Goal: Navigation & Orientation: Find specific page/section

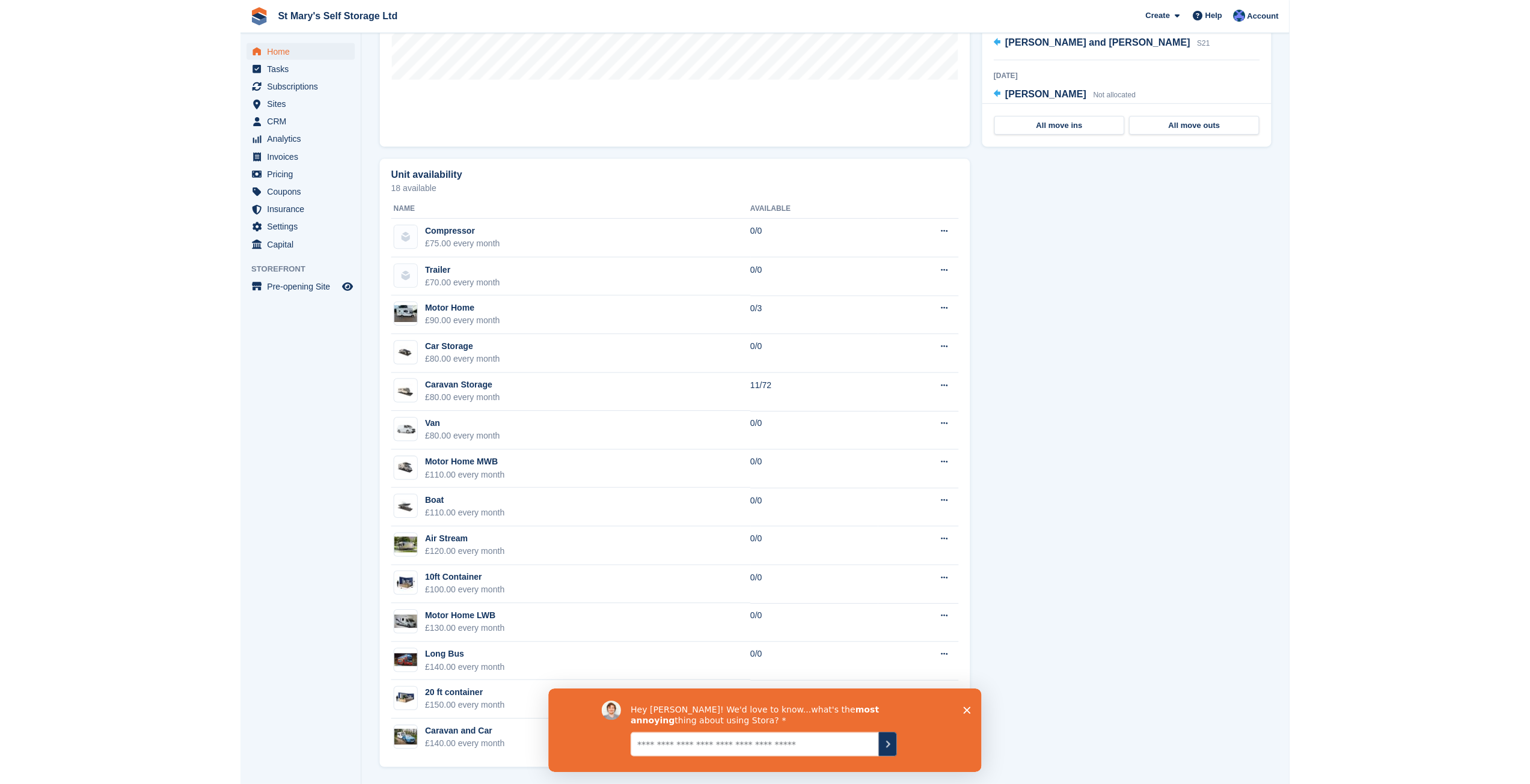
scroll to position [553, 0]
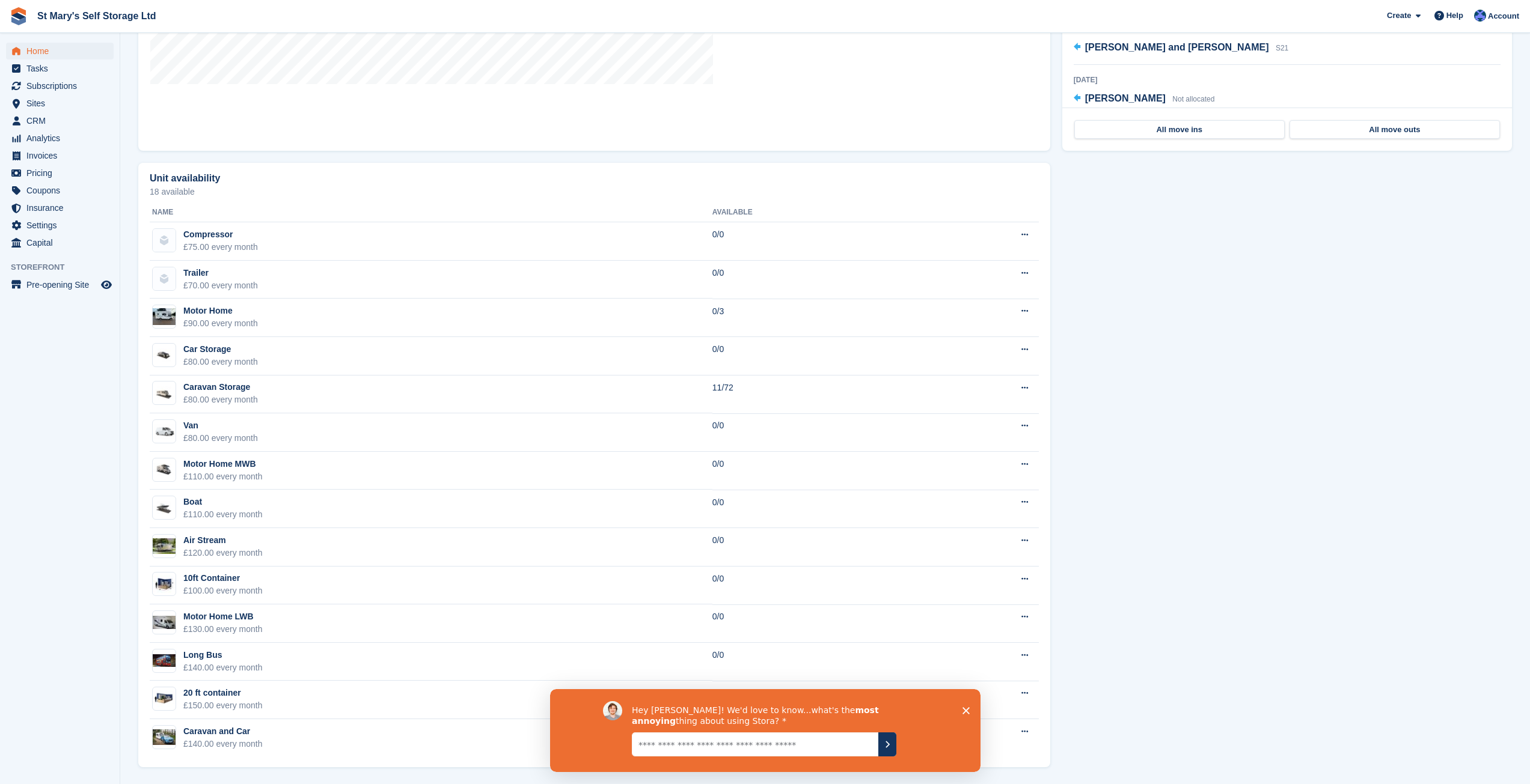
drag, startPoint x: 964, startPoint y: 712, endPoint x: 1502, endPoint y: 1389, distance: 864.7
click at [964, 712] on icon "Close survey" at bounding box center [965, 710] width 8 height 8
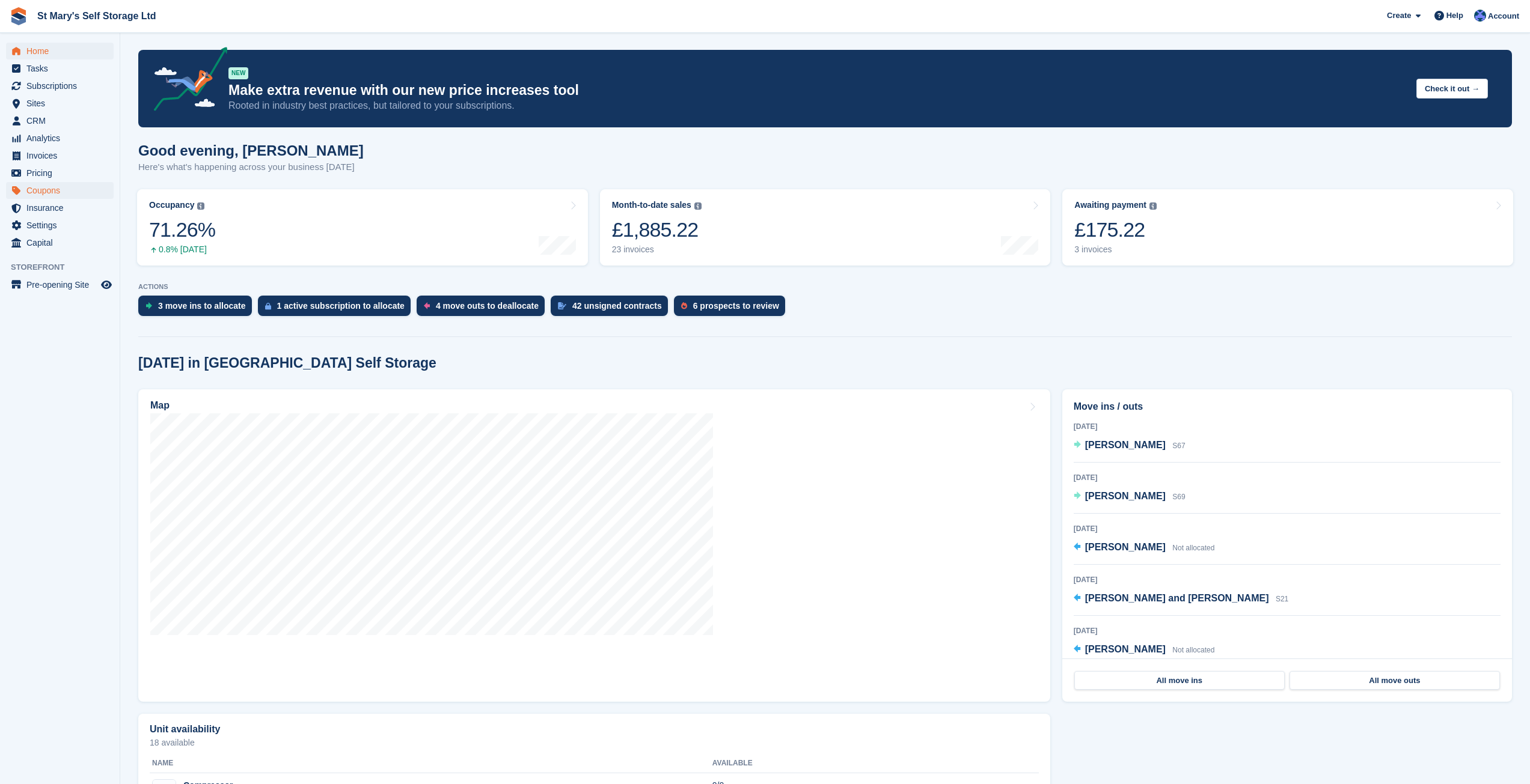
scroll to position [0, 0]
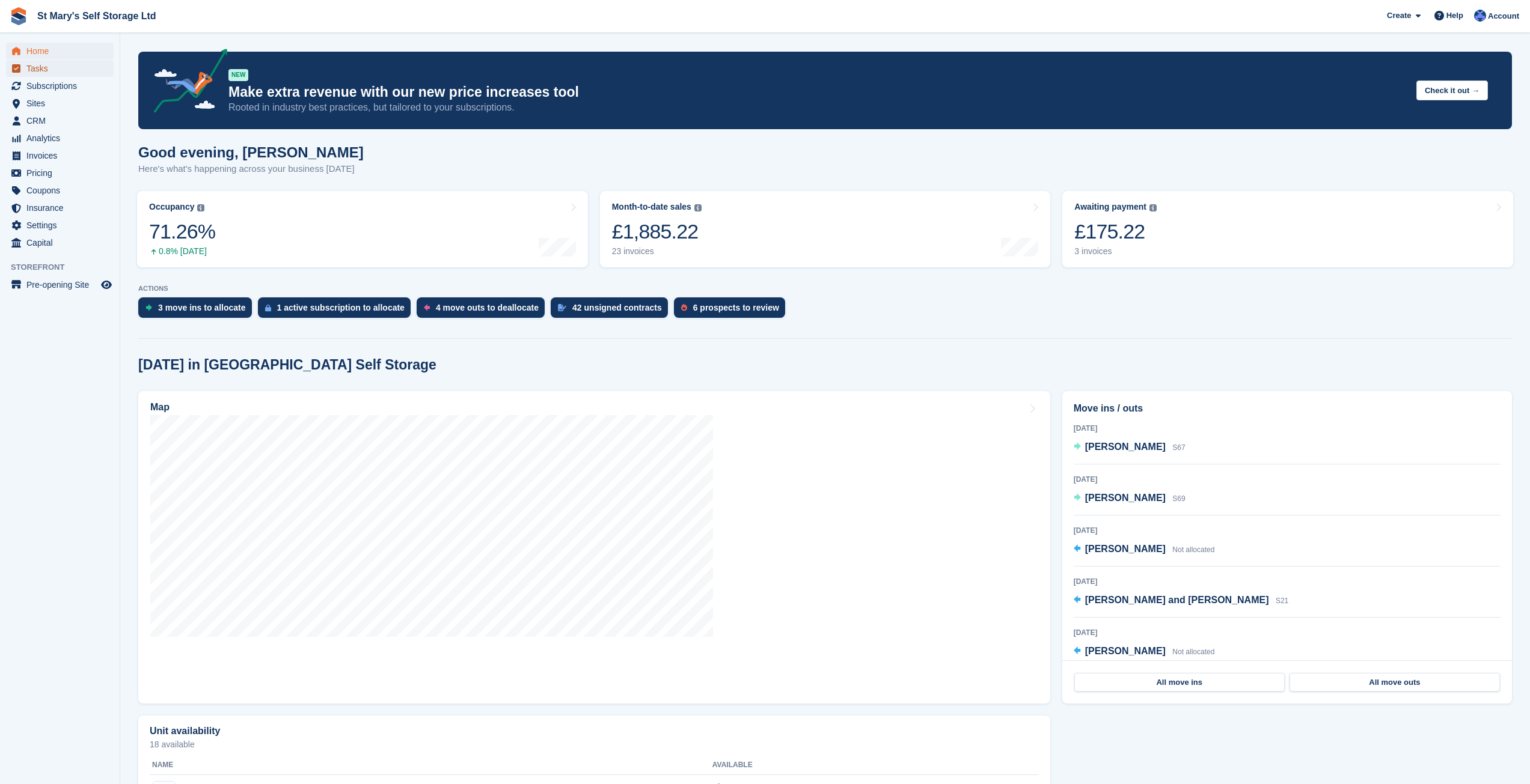
click at [45, 72] on span "Tasks" at bounding box center [62, 68] width 73 height 17
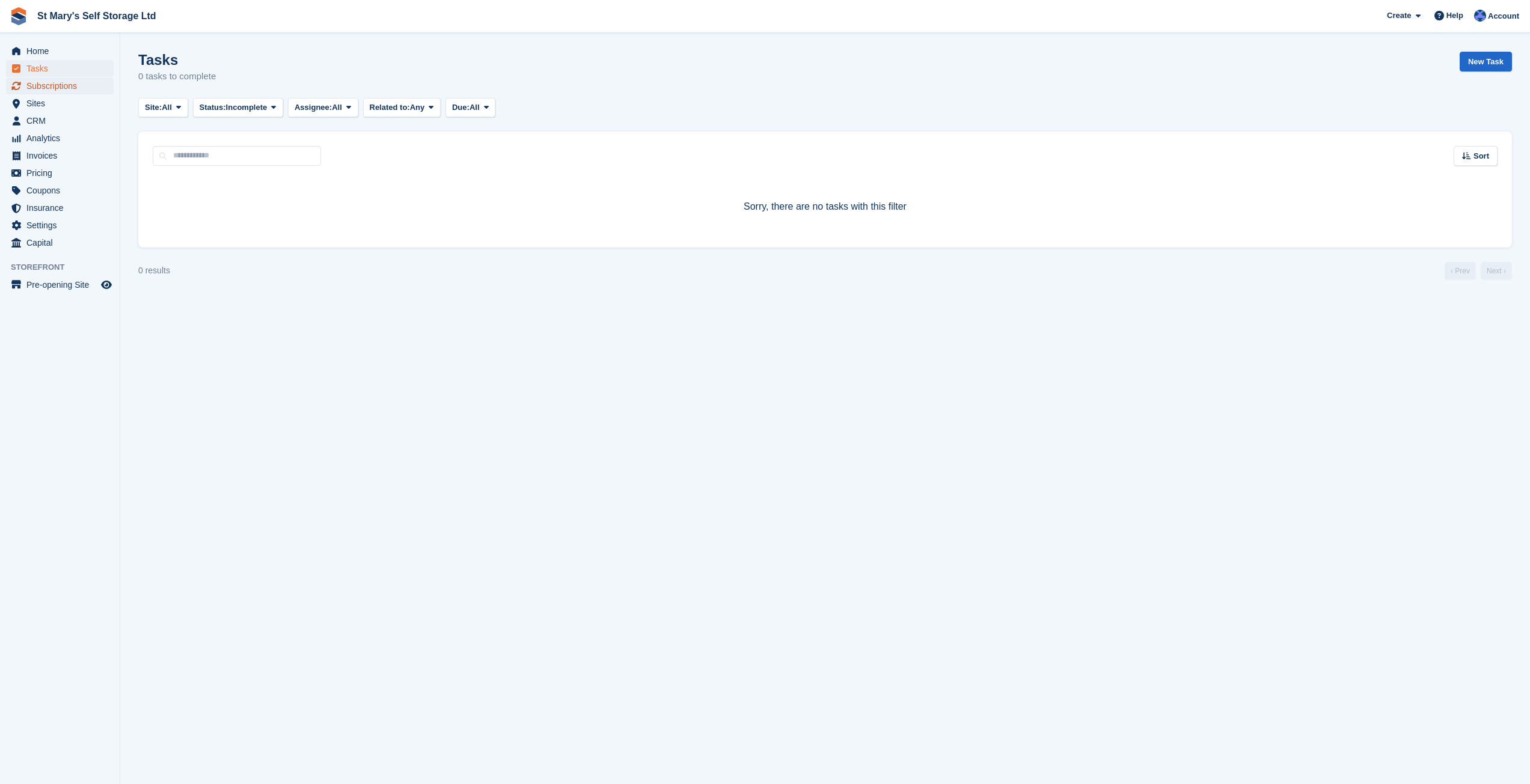
click at [42, 86] on span "Subscriptions" at bounding box center [62, 86] width 73 height 17
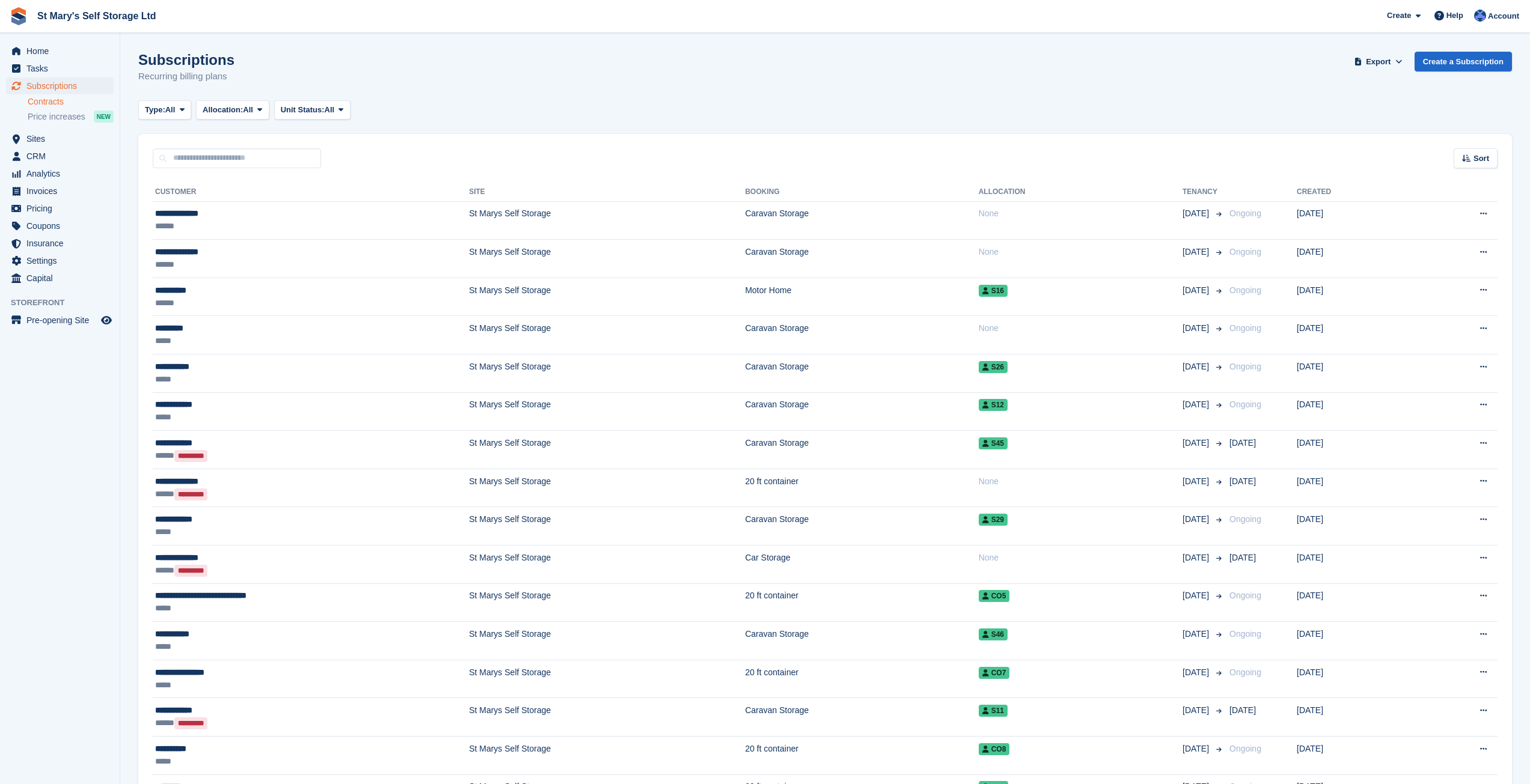
click at [40, 104] on link "Contracts" at bounding box center [71, 102] width 86 height 12
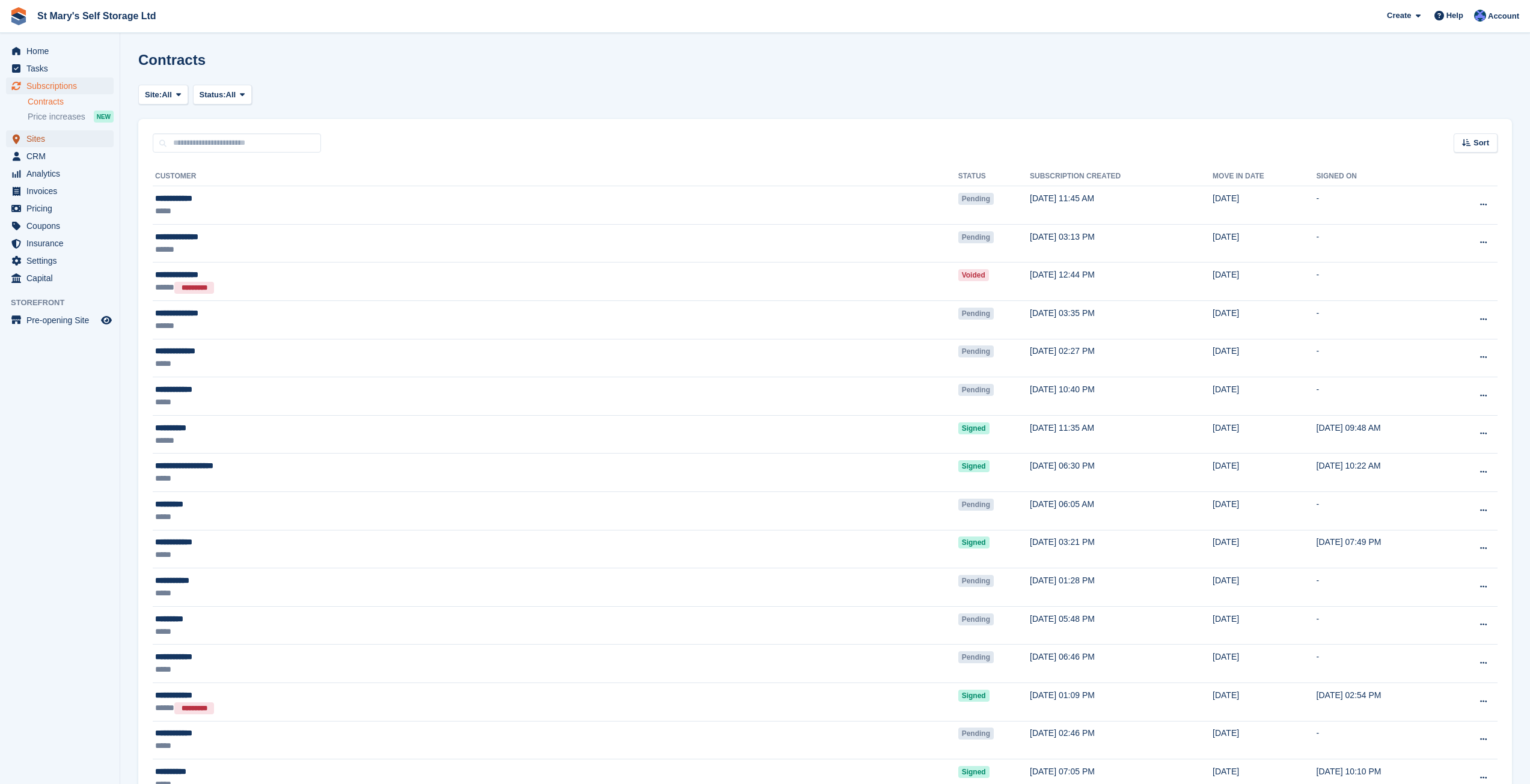
click at [32, 137] on span "Sites" at bounding box center [62, 139] width 73 height 17
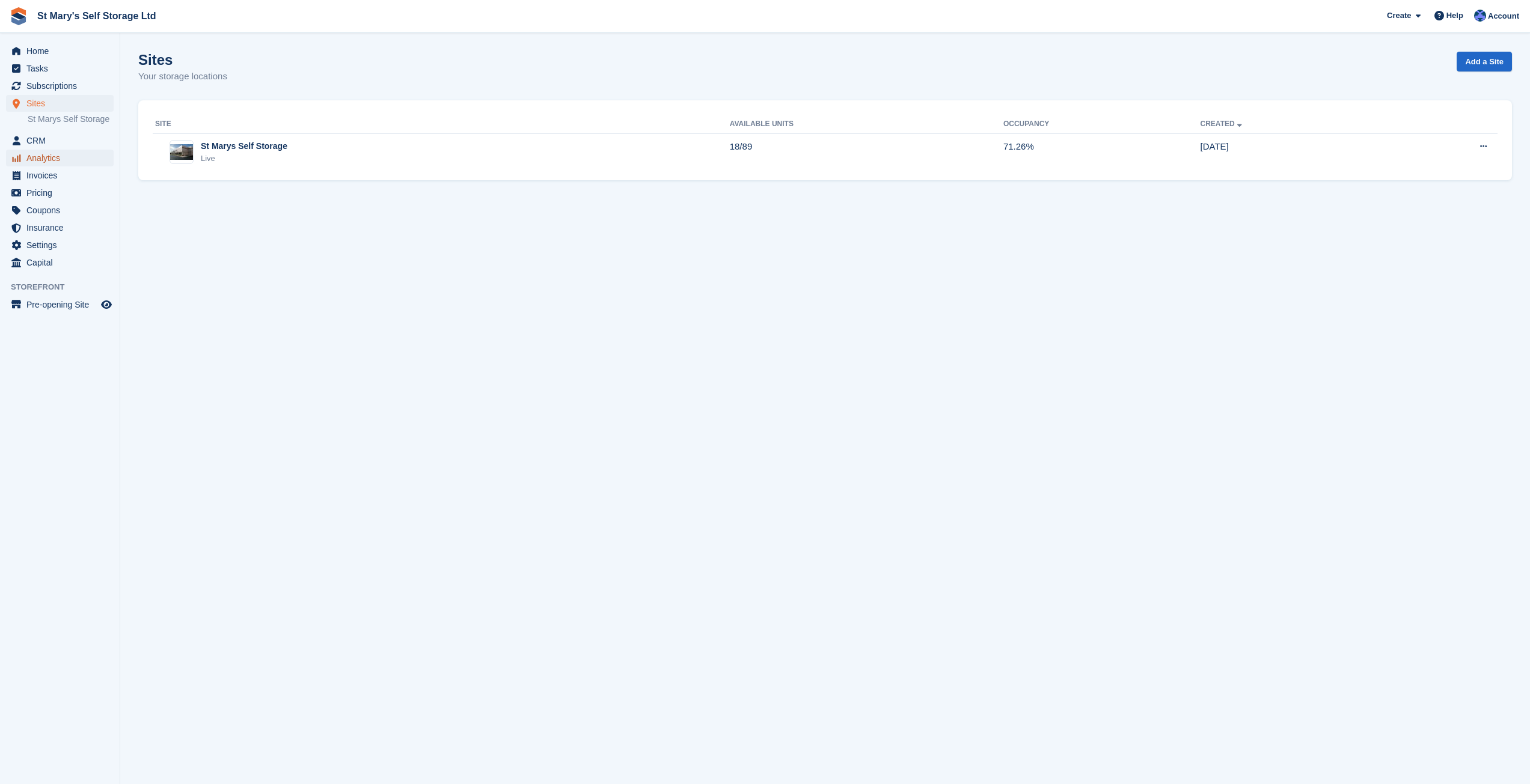
click at [31, 153] on span "Analytics" at bounding box center [62, 158] width 73 height 17
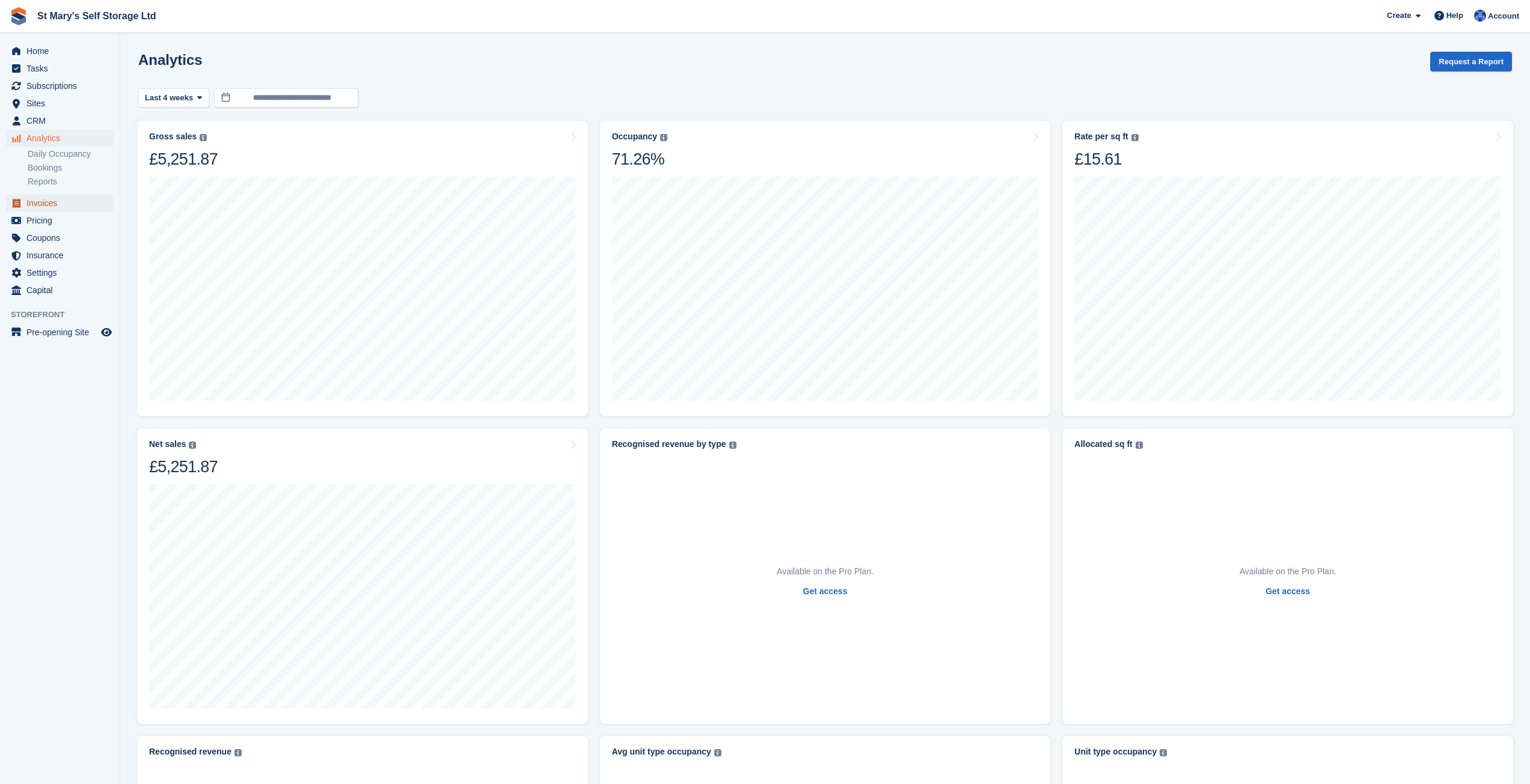
click at [45, 203] on span "Invoices" at bounding box center [62, 203] width 73 height 17
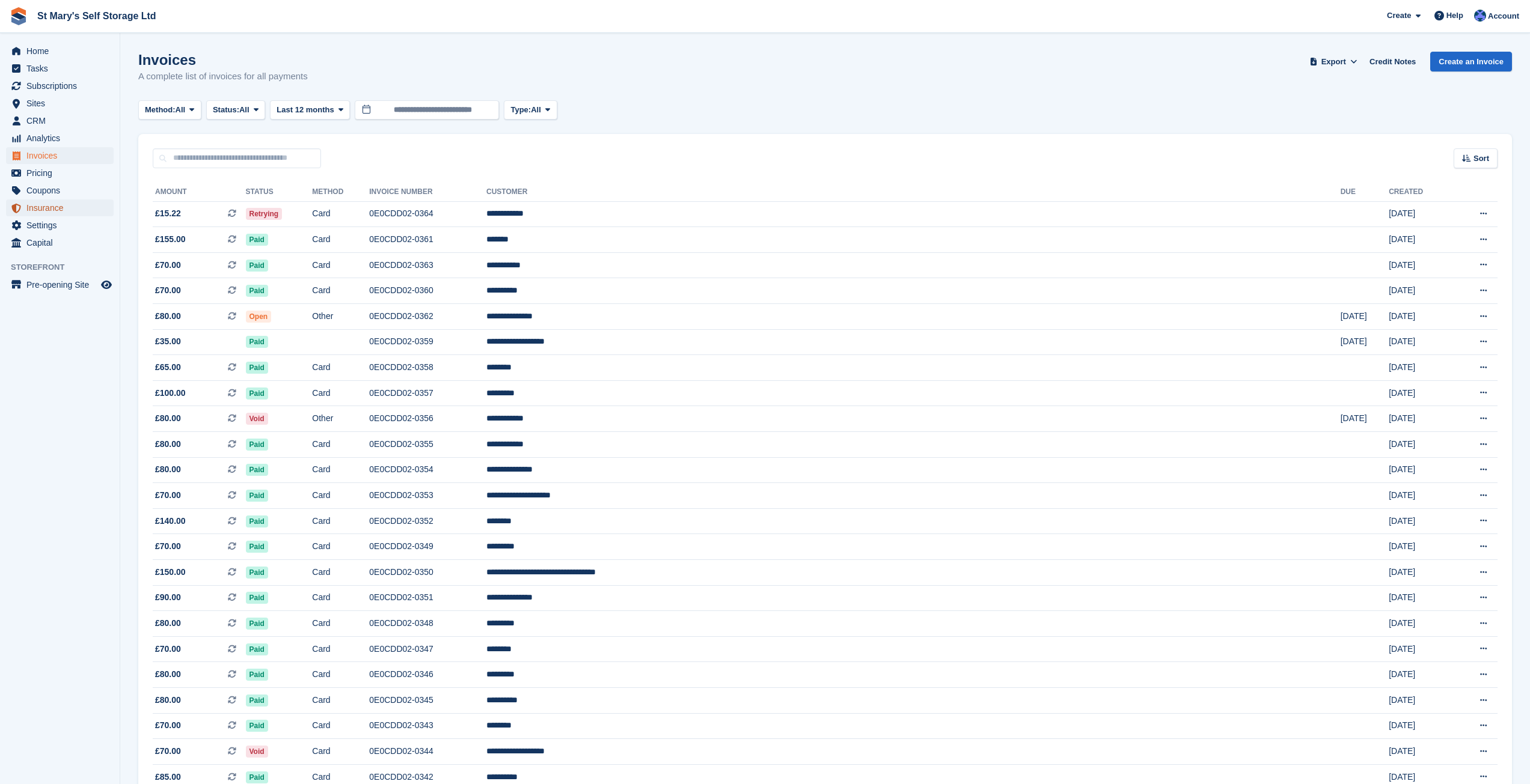
click at [45, 204] on span "Insurance" at bounding box center [62, 208] width 73 height 17
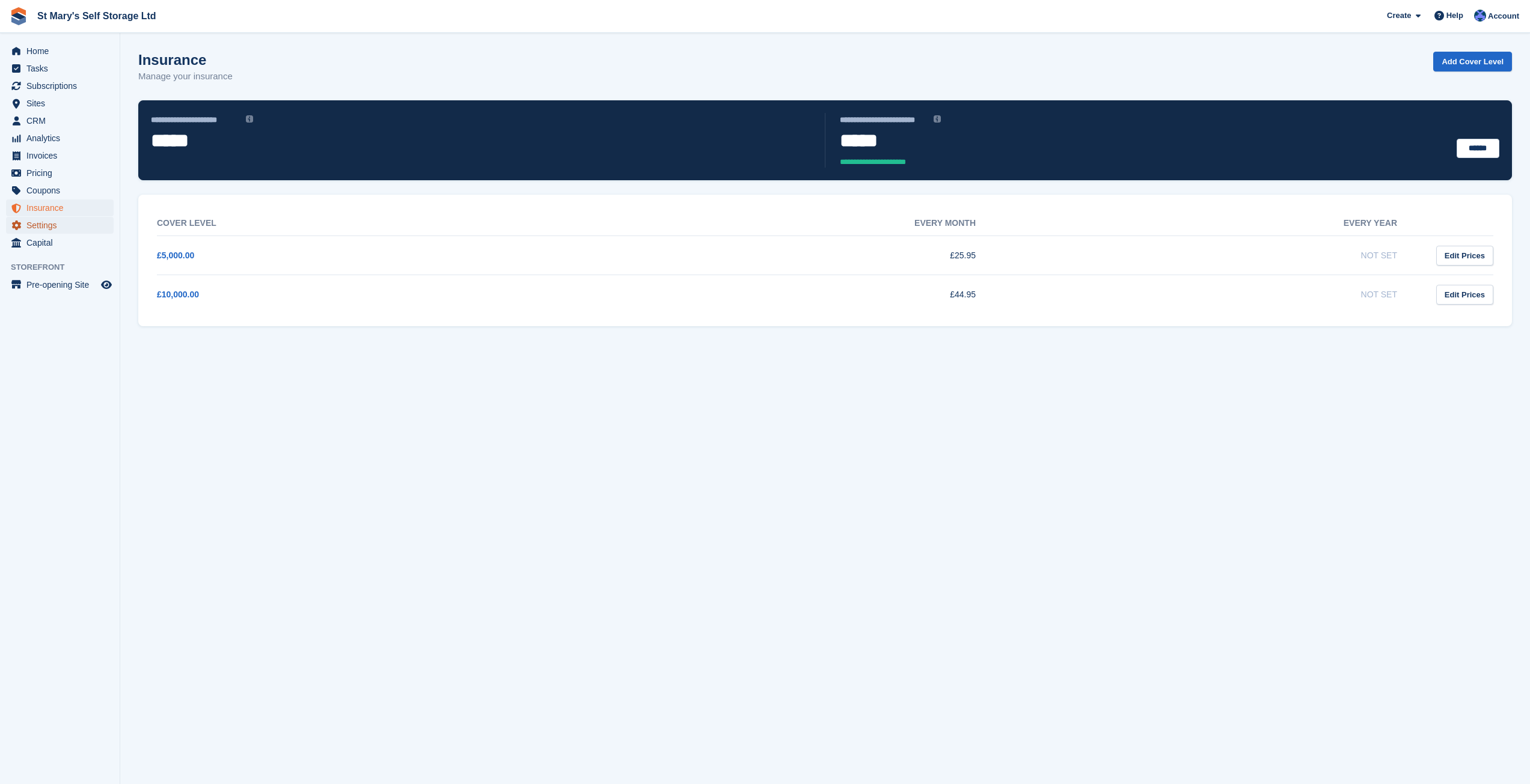
click at [43, 224] on span "Settings" at bounding box center [62, 225] width 73 height 17
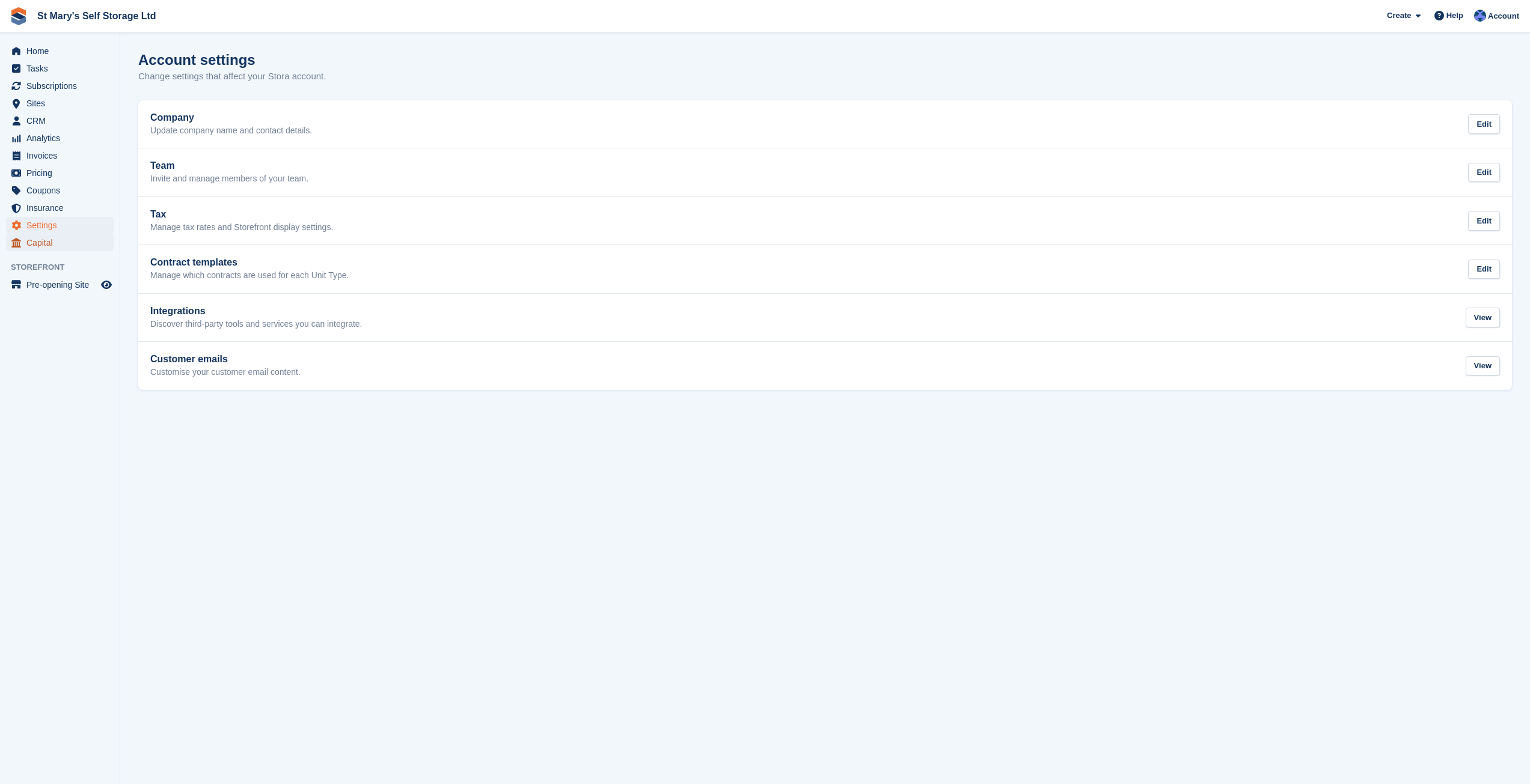
click at [43, 243] on span "Capital" at bounding box center [62, 243] width 73 height 17
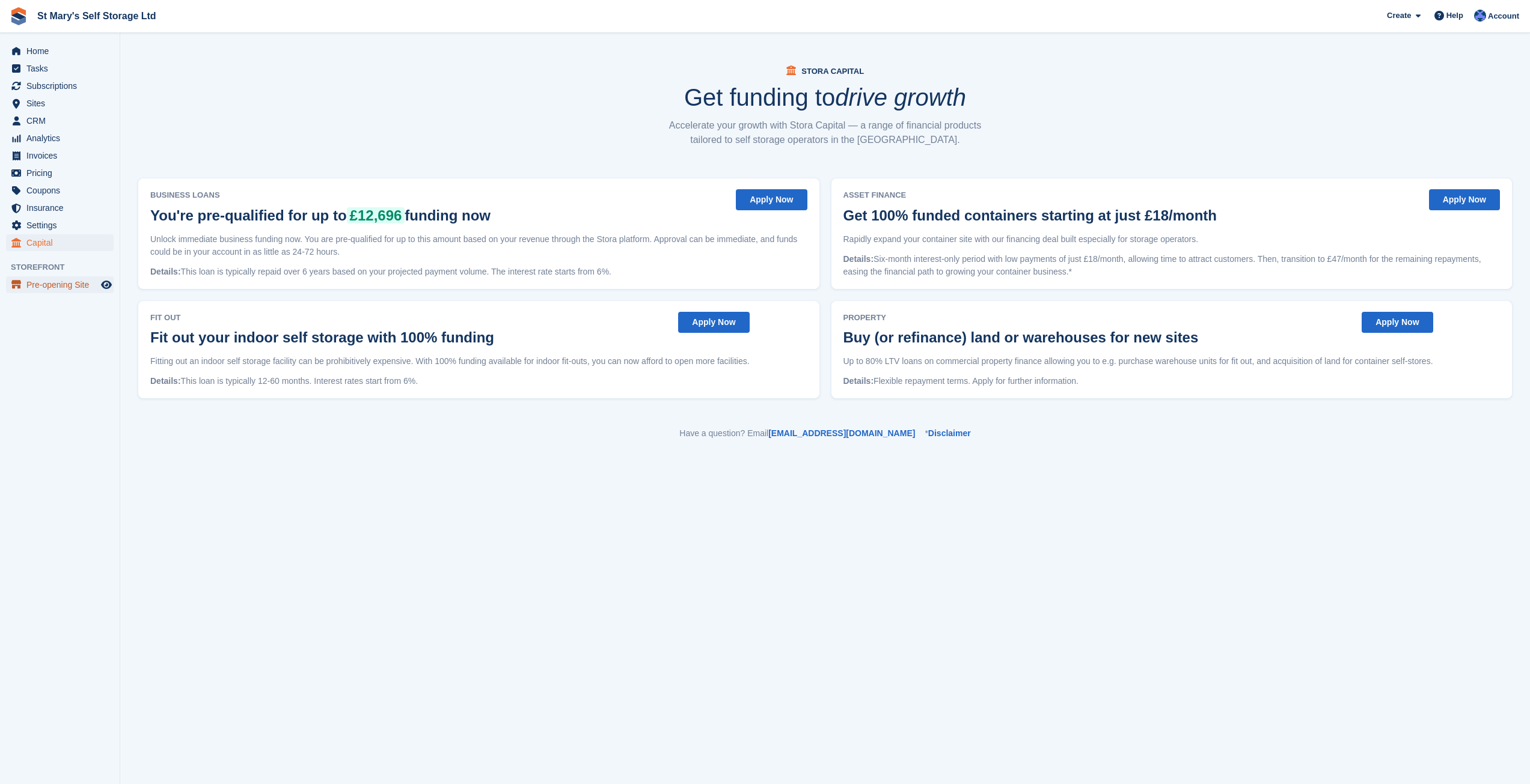
click at [35, 282] on span "Pre-opening Site" at bounding box center [62, 285] width 73 height 17
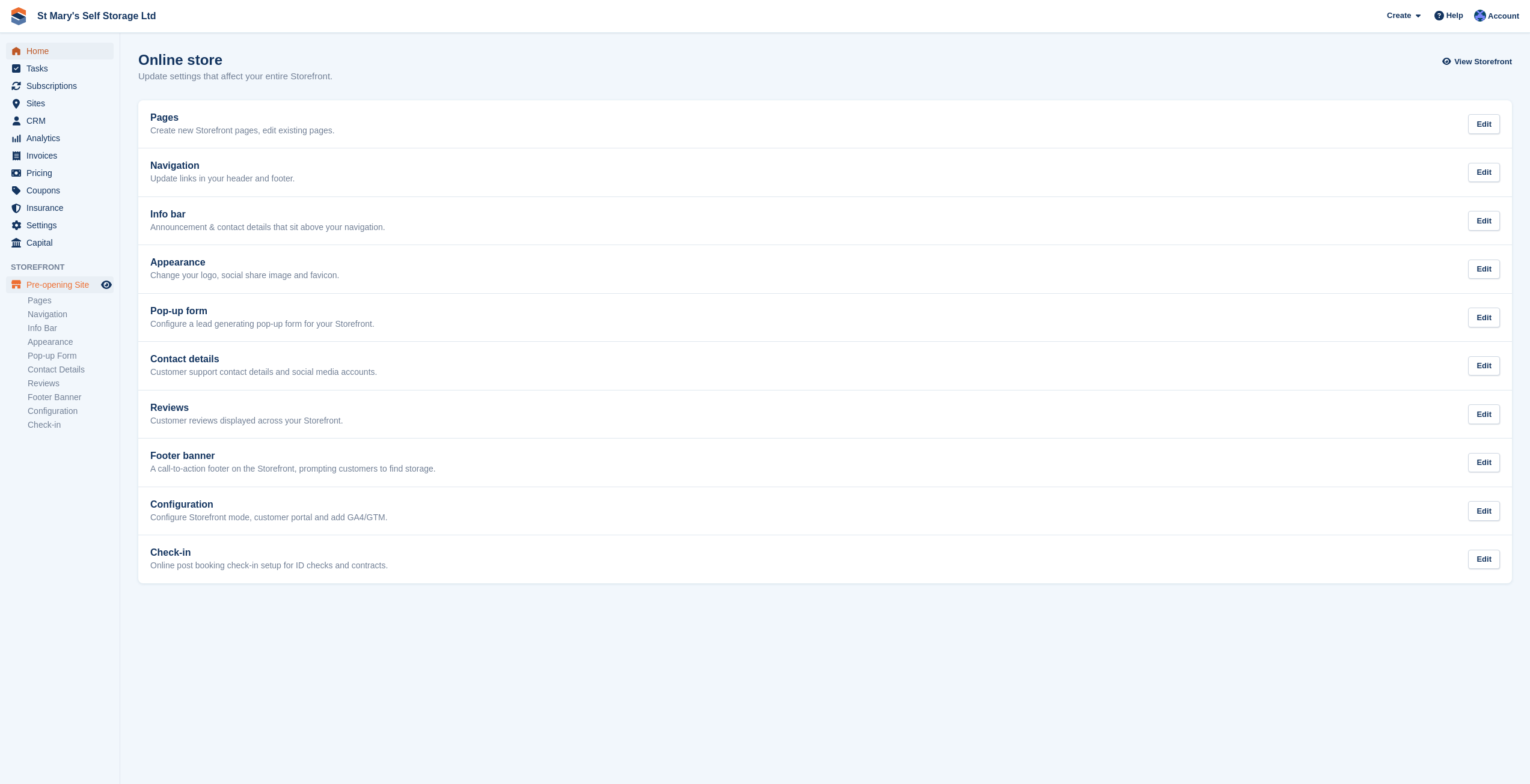
click at [41, 46] on span "Home" at bounding box center [62, 51] width 73 height 17
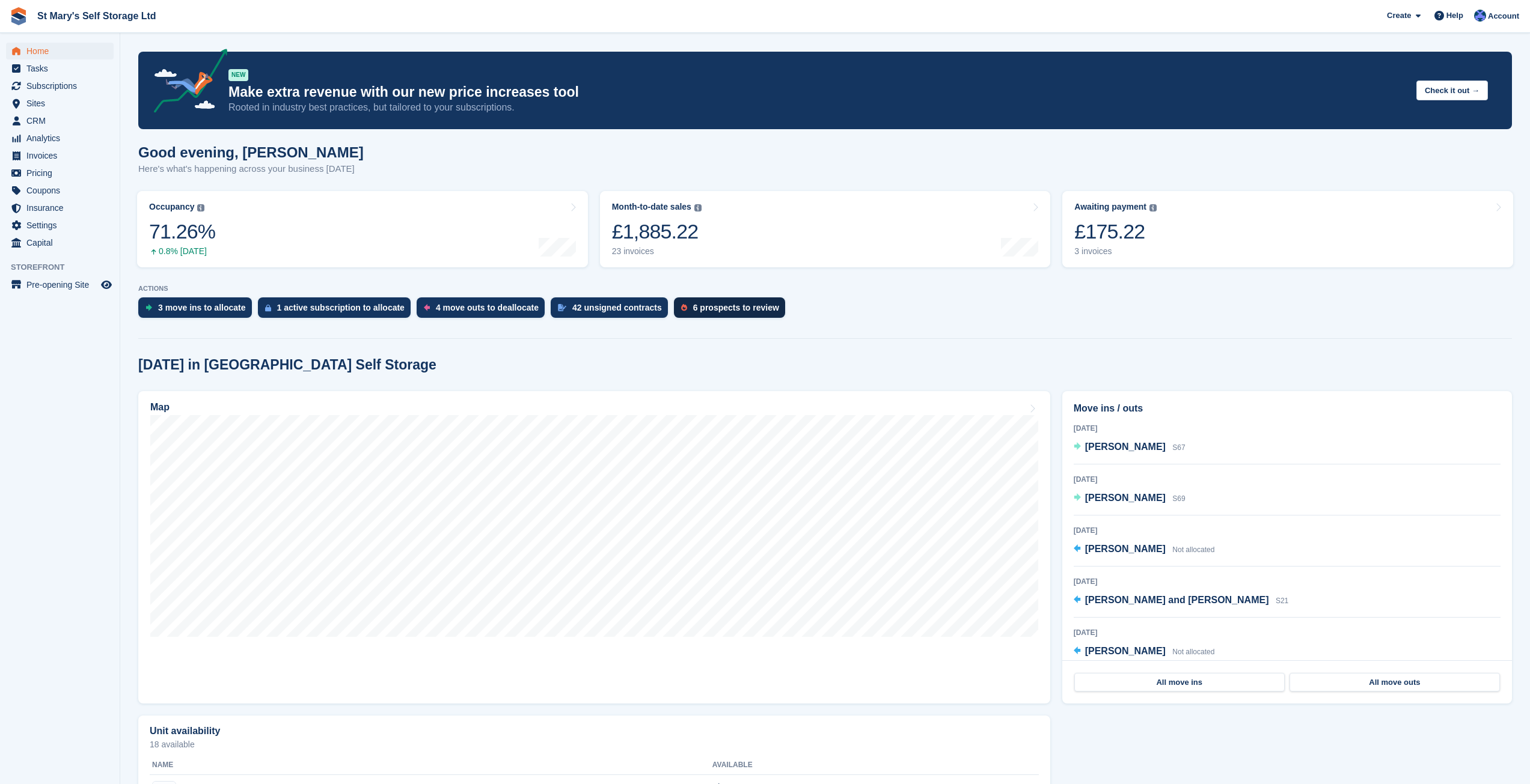
click at [693, 307] on div "6 prospects to review" at bounding box center [736, 307] width 86 height 9
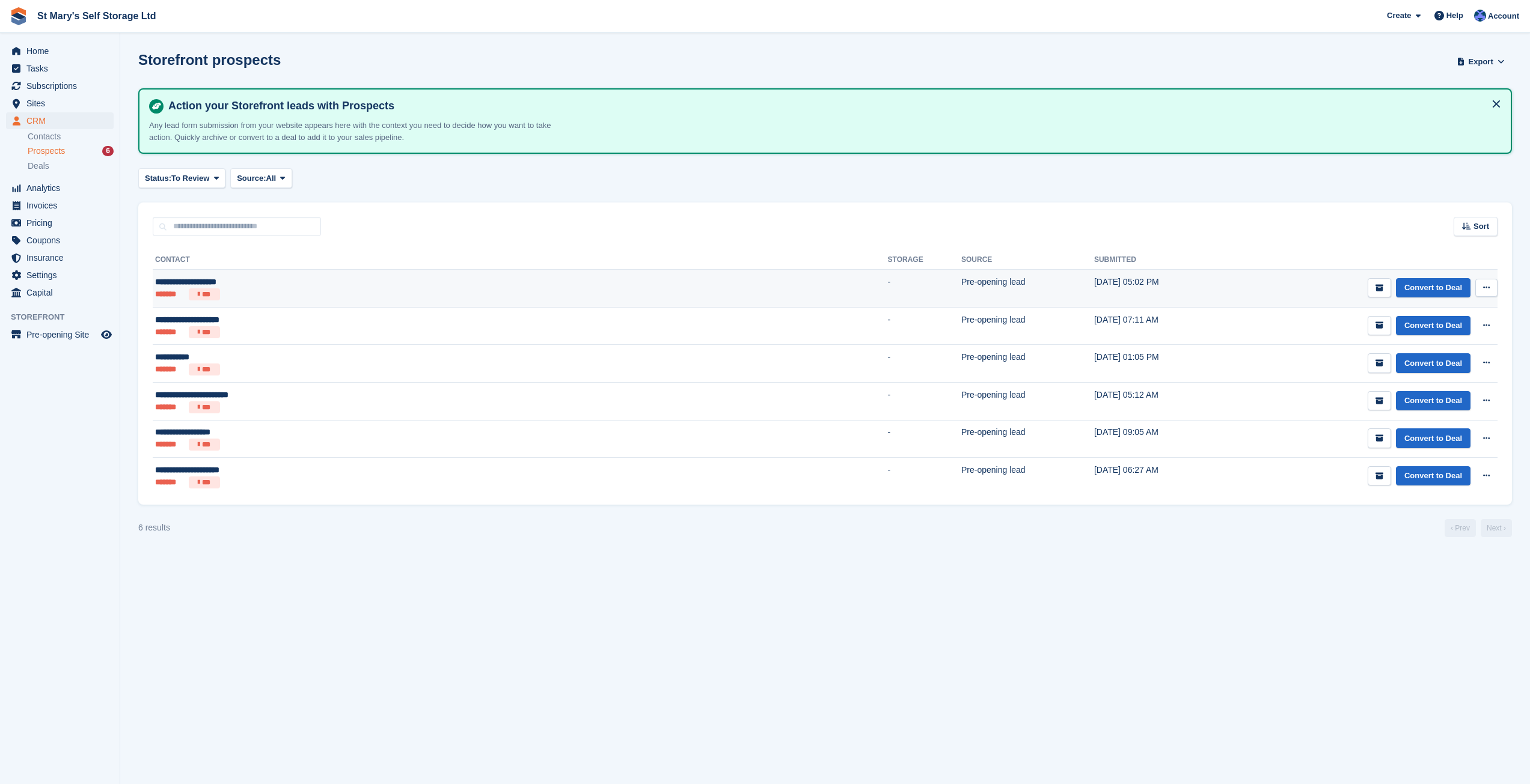
drag, startPoint x: 170, startPoint y: 282, endPoint x: 1490, endPoint y: 288, distance: 1320.0
click at [1490, 288] on button at bounding box center [1486, 287] width 22 height 18
click at [1412, 317] on p "View contact" at bounding box center [1440, 311] width 105 height 16
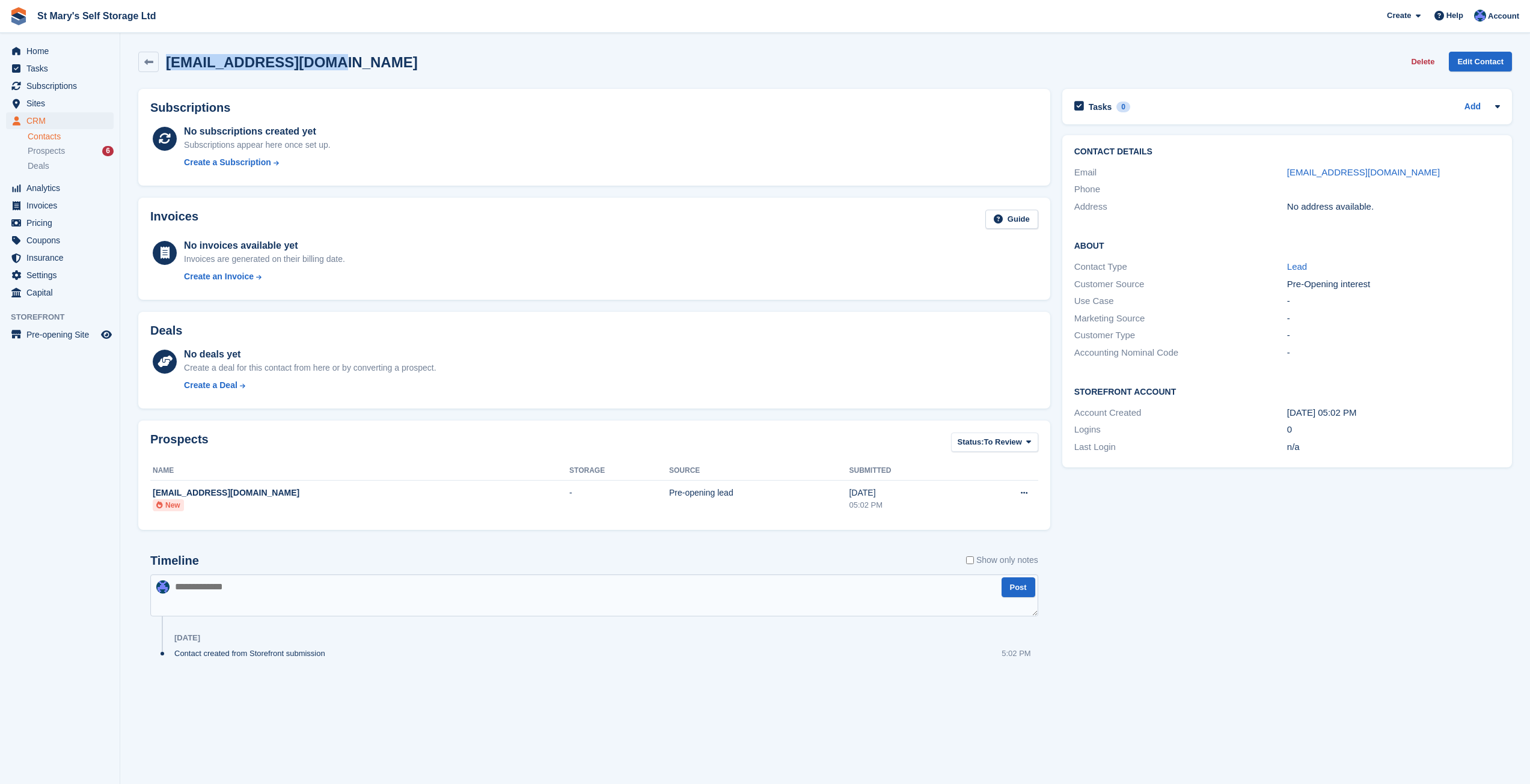
drag, startPoint x: 304, startPoint y: 62, endPoint x: 165, endPoint y: 65, distance: 139.0
click at [165, 65] on div "healyl2016@gmail.com" at bounding box center [288, 62] width 259 height 16
copy h2 "healyl2016@gmail.com"
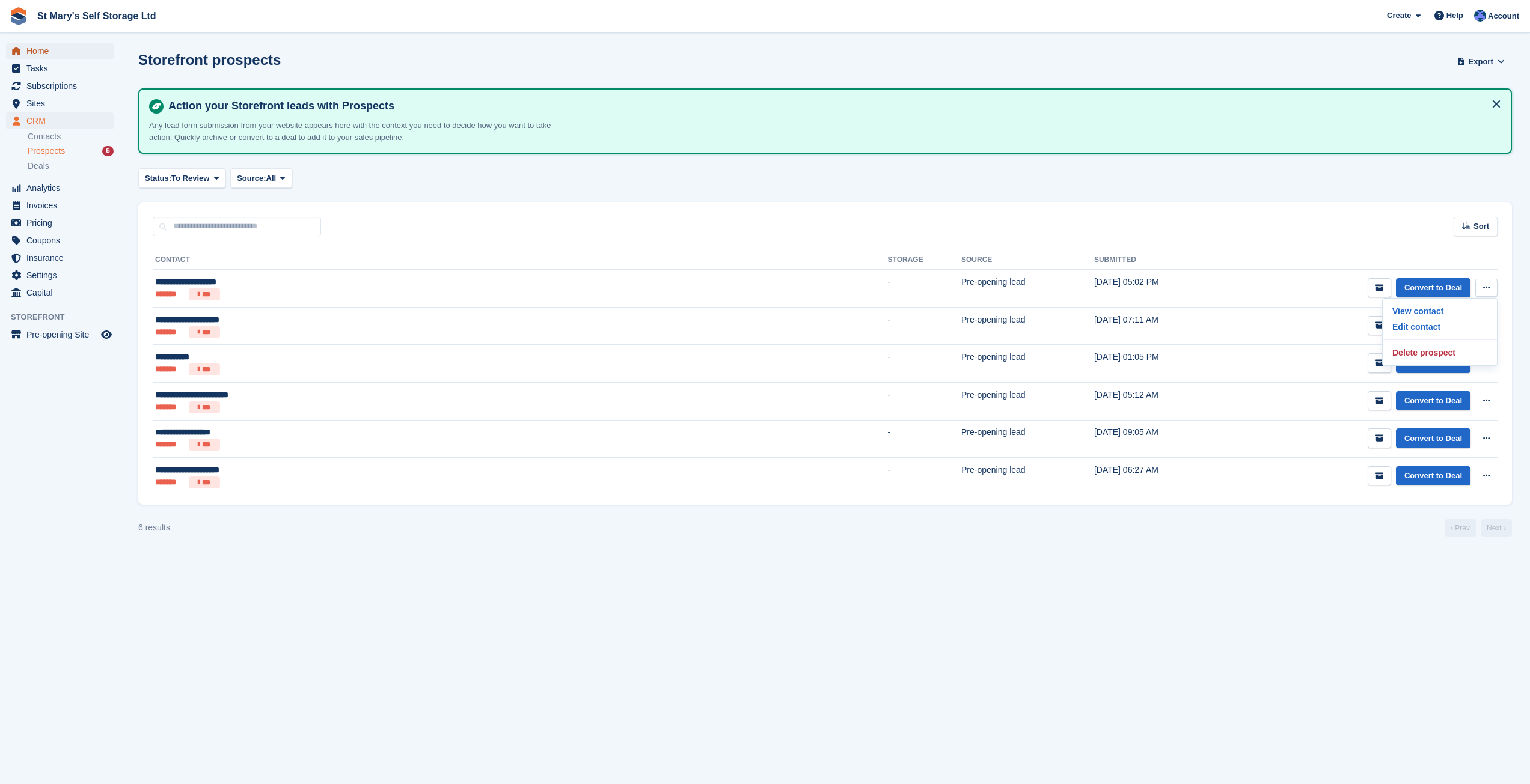
click at [46, 54] on span "Home" at bounding box center [62, 51] width 73 height 17
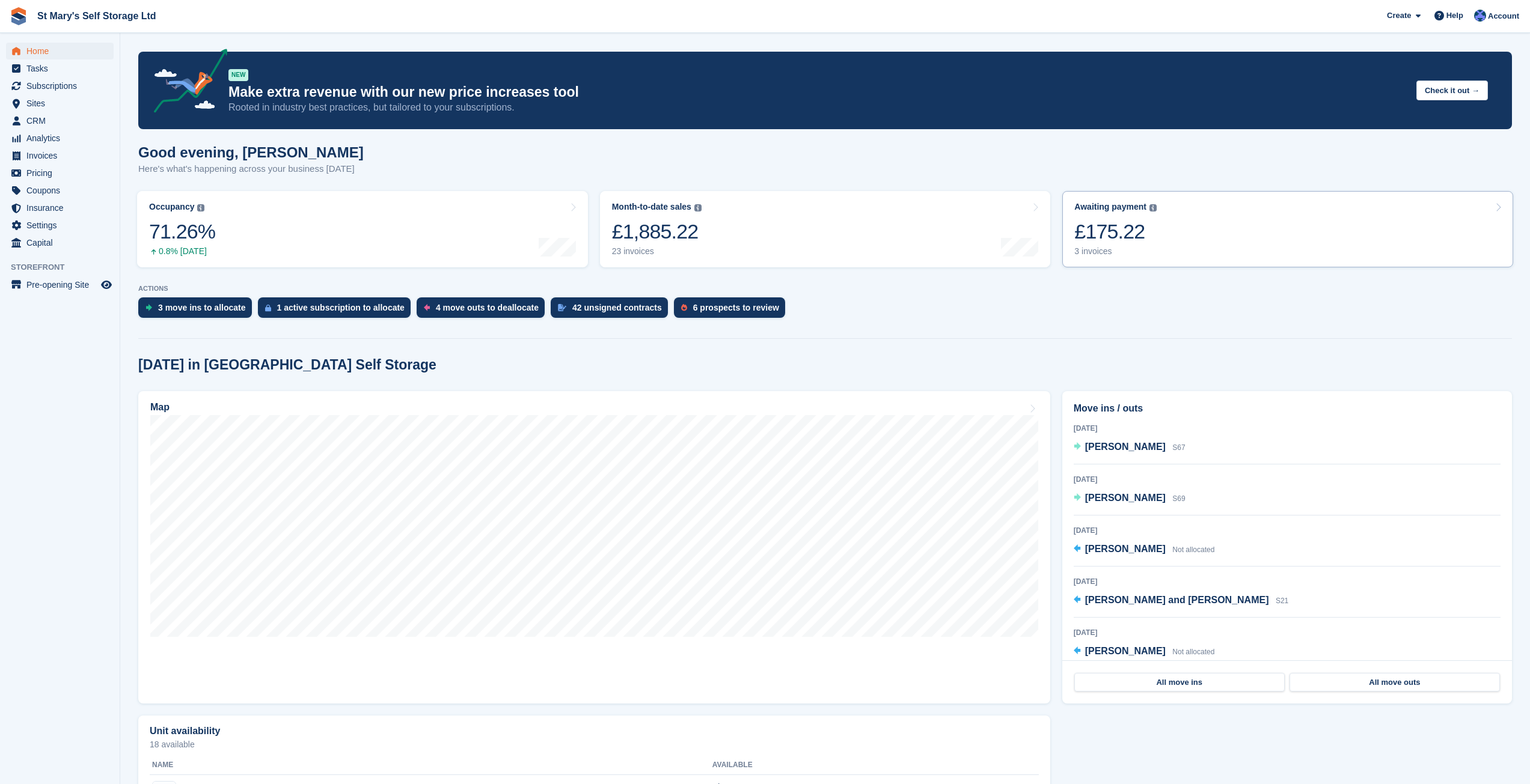
click at [1133, 224] on div "£175.22" at bounding box center [1115, 231] width 83 height 24
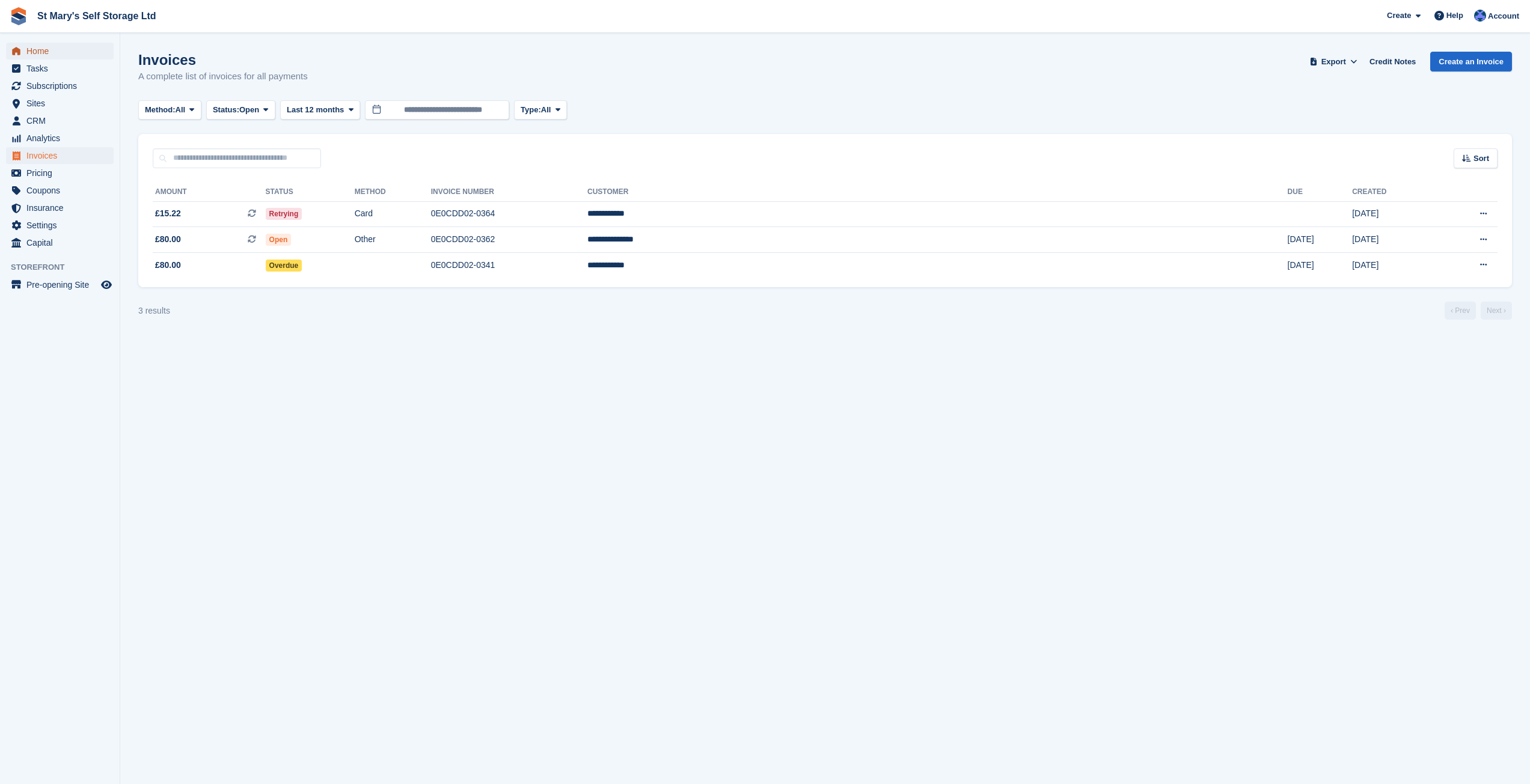
click at [49, 52] on span "Home" at bounding box center [62, 51] width 73 height 17
